Goal: Information Seeking & Learning: Learn about a topic

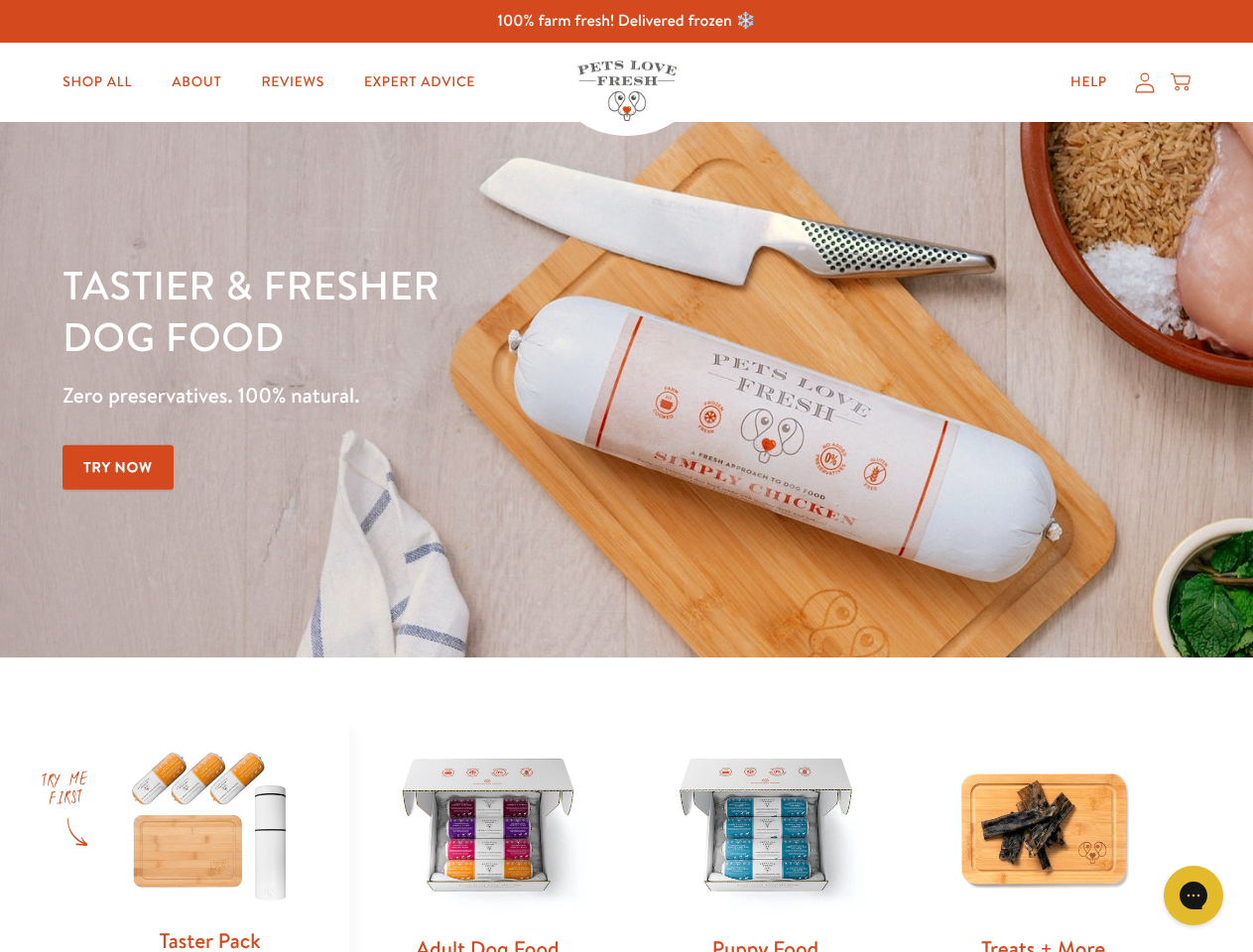
click at [626, 476] on div "Tastier & fresher dog food Zero preservatives. 100% natural. Try Now" at bounding box center [438, 389] width 751 height 262
click at [1193, 895] on icon "Gorgias live chat" at bounding box center [1192, 894] width 19 height 19
